Goal: Transaction & Acquisition: Download file/media

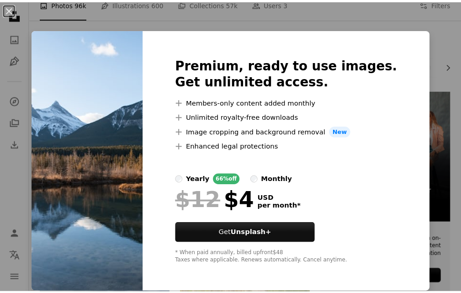
scroll to position [0, 0]
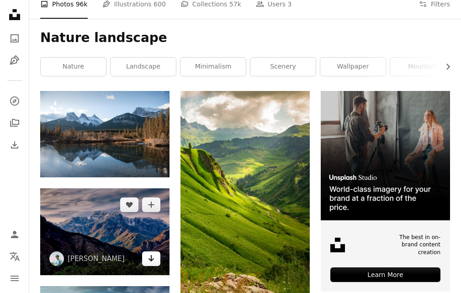
click at [152, 259] on icon "Download" at bounding box center [151, 258] width 6 height 6
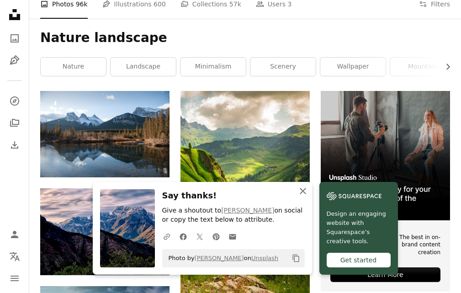
click at [304, 190] on icon "An X shape" at bounding box center [302, 190] width 11 height 11
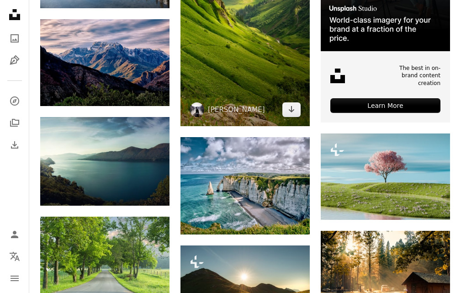
scroll to position [320, 0]
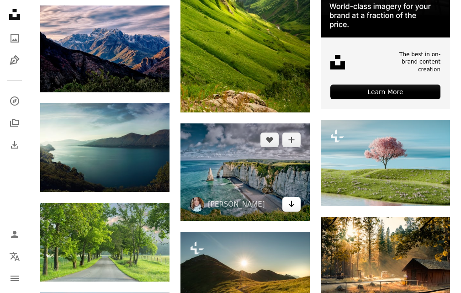
click at [289, 204] on icon "Download" at bounding box center [292, 204] width 6 height 6
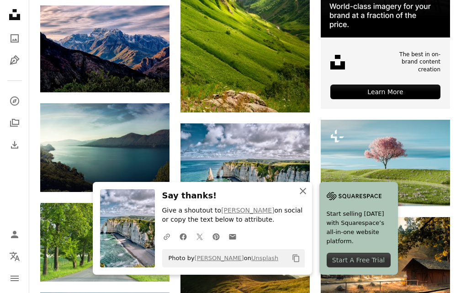
click at [302, 191] on icon "button" at bounding box center [303, 191] width 6 height 6
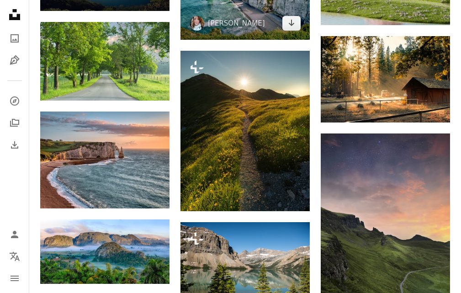
scroll to position [502, 0]
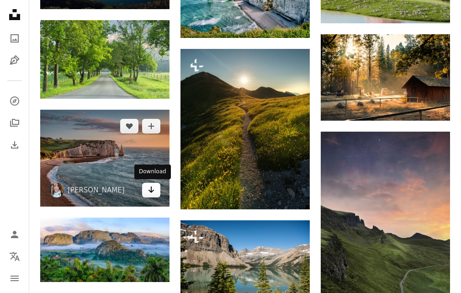
click at [152, 196] on link "Arrow pointing down" at bounding box center [151, 190] width 18 height 15
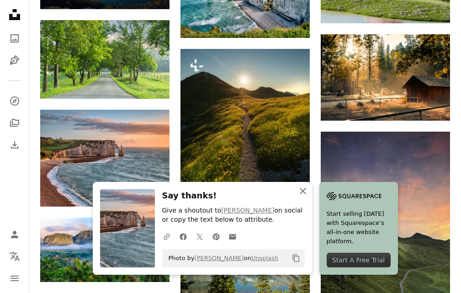
click at [300, 193] on icon "button" at bounding box center [303, 191] width 6 height 6
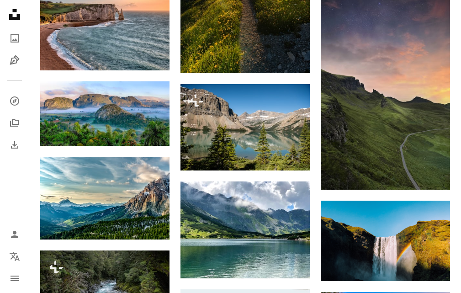
scroll to position [640, 0]
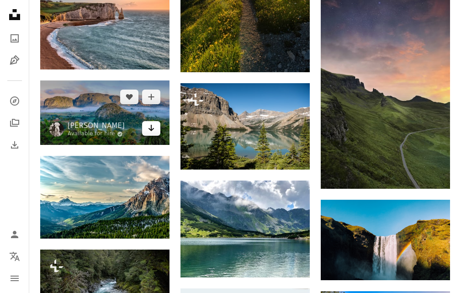
click at [154, 127] on icon "Arrow pointing down" at bounding box center [151, 127] width 7 height 11
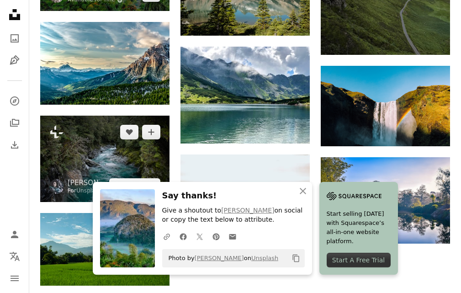
scroll to position [777, 0]
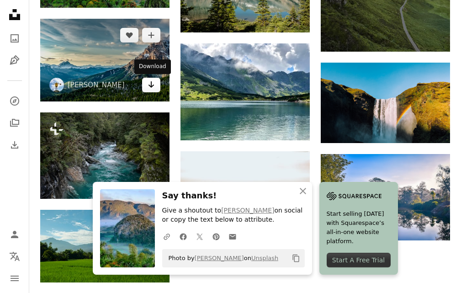
click at [150, 88] on icon "Arrow pointing down" at bounding box center [151, 84] width 7 height 11
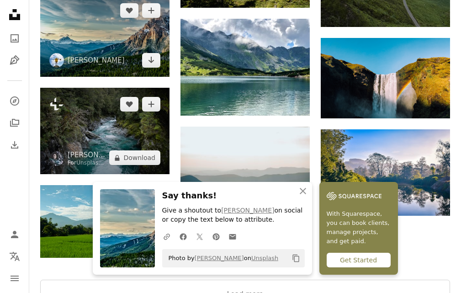
scroll to position [868, 0]
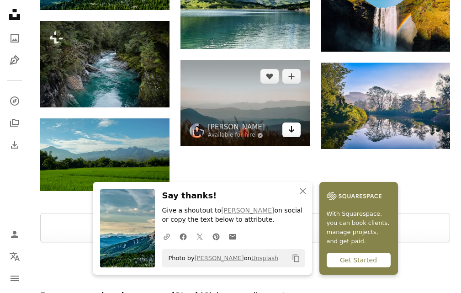
click at [287, 131] on link "Arrow pointing down" at bounding box center [291, 129] width 18 height 15
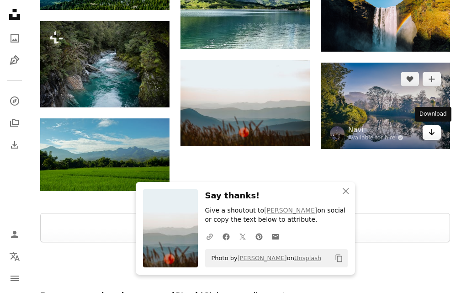
click at [436, 131] on link "Arrow pointing down" at bounding box center [432, 132] width 18 height 15
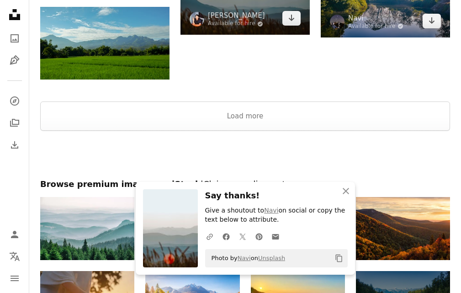
scroll to position [1005, 0]
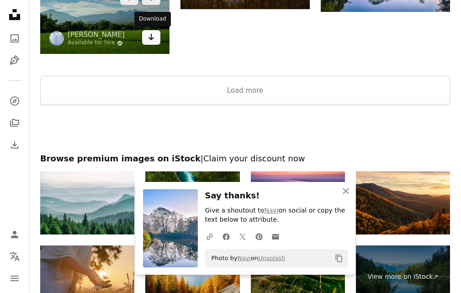
click at [150, 43] on link "Arrow pointing down" at bounding box center [151, 37] width 18 height 15
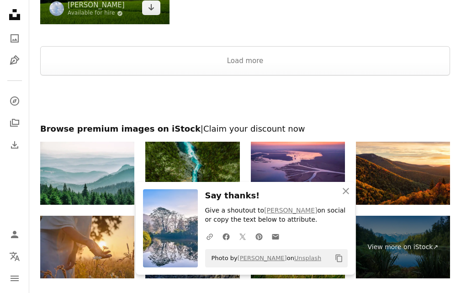
scroll to position [1051, 0]
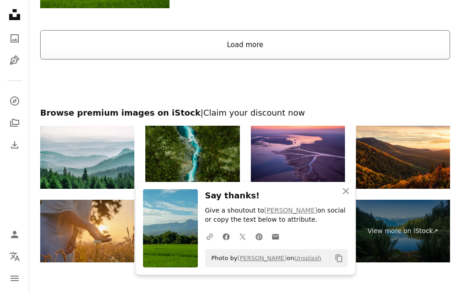
click at [189, 44] on button "Load more" at bounding box center [245, 44] width 410 height 29
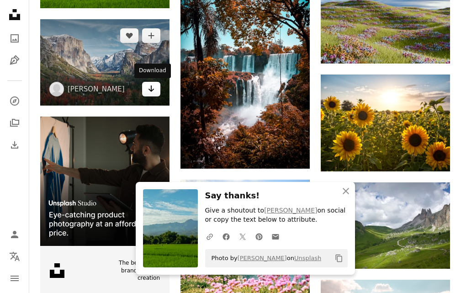
click at [151, 87] on icon "Download" at bounding box center [151, 88] width 6 height 6
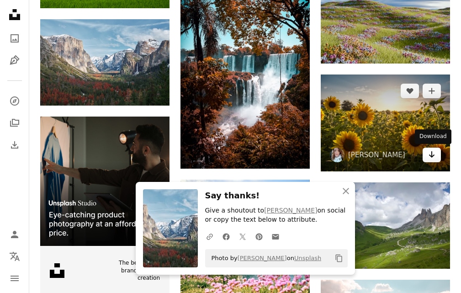
click at [439, 154] on link "Arrow pointing down" at bounding box center [432, 155] width 18 height 15
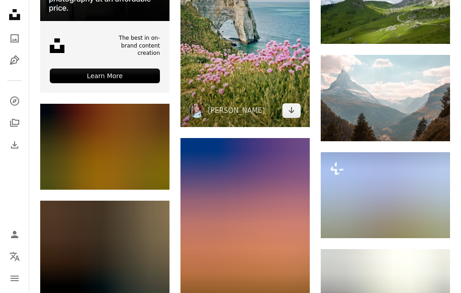
scroll to position [1279, 0]
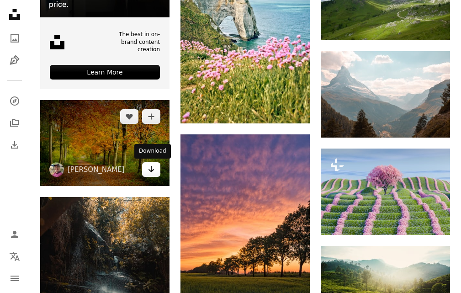
click at [150, 171] on icon "Download" at bounding box center [151, 169] width 6 height 6
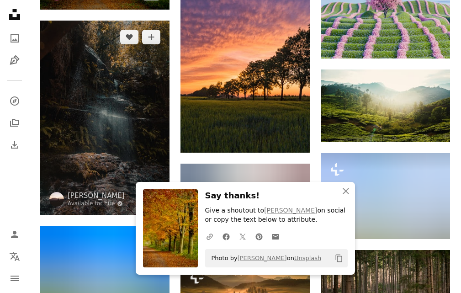
scroll to position [1462, 0]
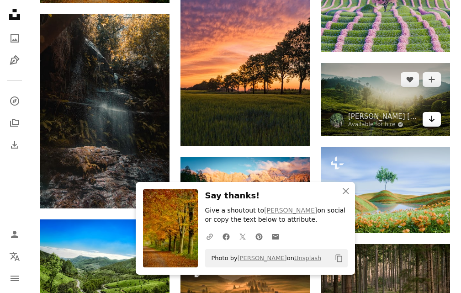
click at [431, 122] on icon "Arrow pointing down" at bounding box center [431, 118] width 7 height 11
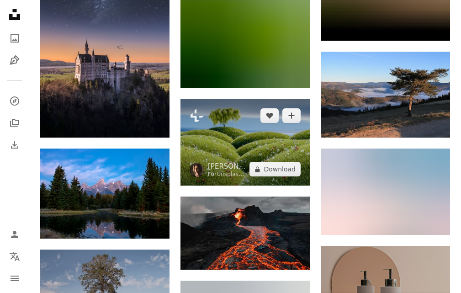
scroll to position [1964, 0]
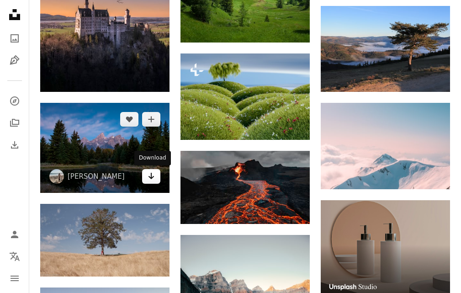
click at [146, 177] on link "Arrow pointing down" at bounding box center [151, 176] width 18 height 15
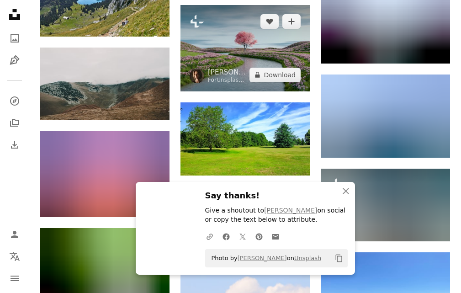
scroll to position [2421, 0]
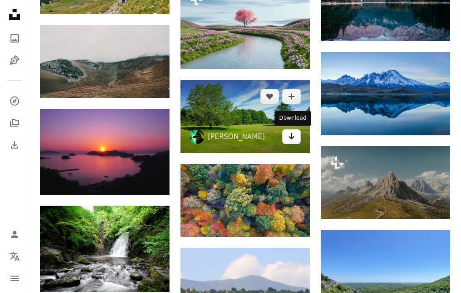
click at [287, 137] on link "Arrow pointing down" at bounding box center [291, 136] width 18 height 15
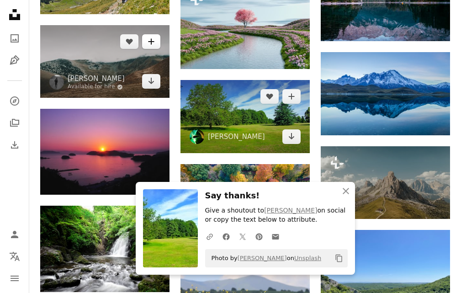
scroll to position [2512, 0]
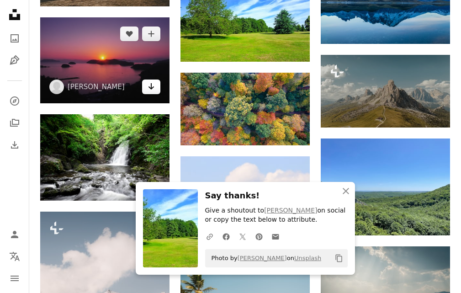
click at [152, 87] on icon "Download" at bounding box center [151, 86] width 6 height 6
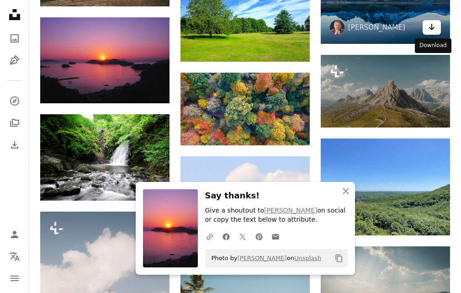
click at [428, 26] on icon "Arrow pointing down" at bounding box center [431, 26] width 7 height 11
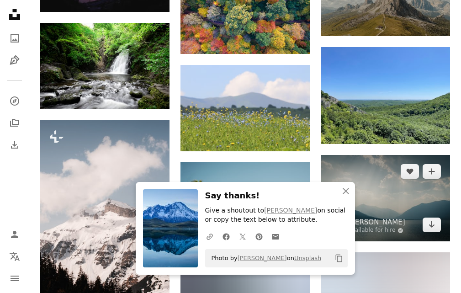
scroll to position [2649, 0]
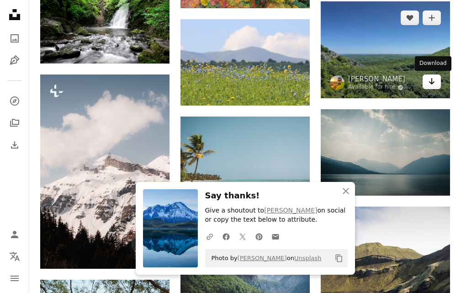
click at [432, 84] on icon "Download" at bounding box center [432, 81] width 6 height 6
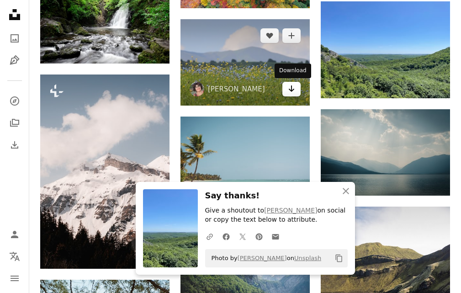
click at [294, 95] on link "Arrow pointing down" at bounding box center [291, 89] width 18 height 15
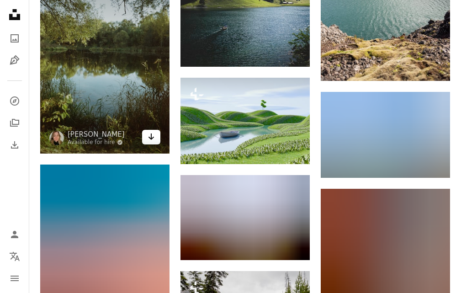
scroll to position [2969, 0]
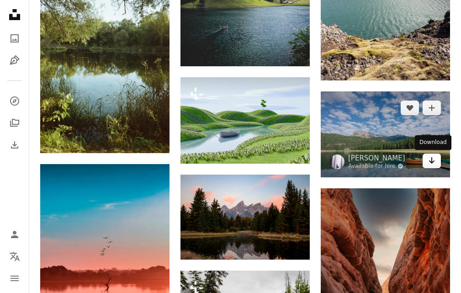
click at [427, 163] on link "Arrow pointing down" at bounding box center [432, 160] width 18 height 15
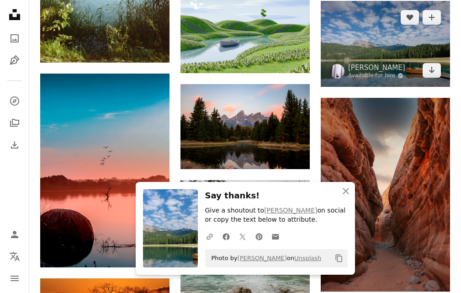
scroll to position [3060, 0]
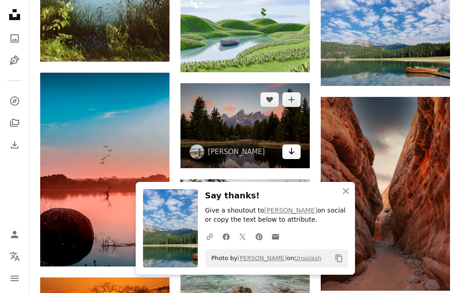
click at [292, 154] on icon "Arrow pointing down" at bounding box center [291, 151] width 7 height 11
